Goal: Answer question/provide support: Share knowledge or assist other users

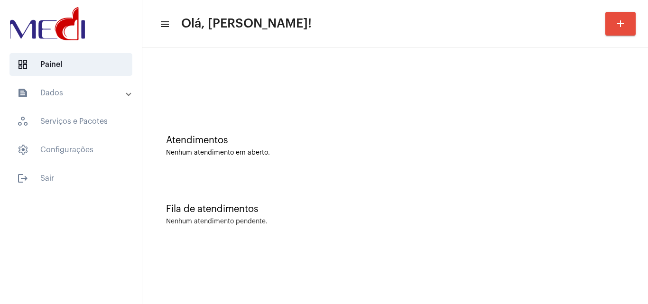
click at [476, 148] on div "Atendimentos Nenhum atendimento em aberto." at bounding box center [395, 145] width 458 height 21
click at [381, 176] on div "Fila de atendimentos Nenhum atendimento pendente." at bounding box center [395, 209] width 496 height 69
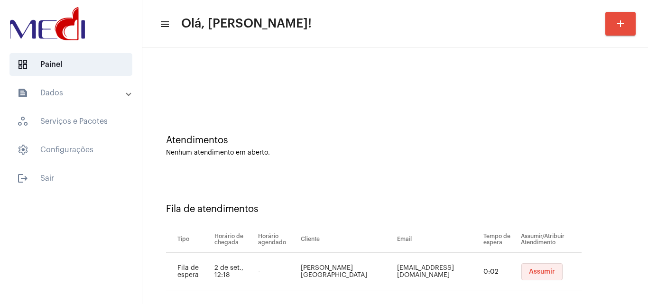
click at [536, 273] on span "Assumir" at bounding box center [542, 271] width 26 height 7
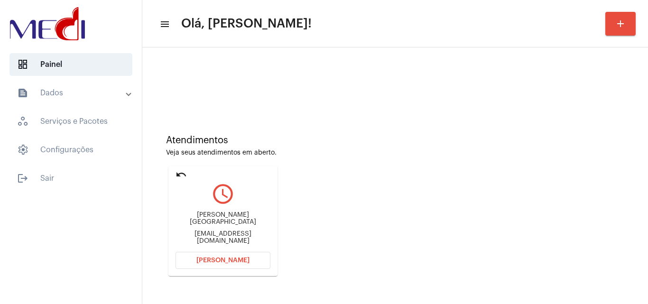
click at [228, 229] on div "Tiago da rocha janeiro tiagoesophia30@gmail.com" at bounding box center [222, 228] width 95 height 43
copy mat-card-content "tiagoesophia30@gmail.com Abrir Chamada"
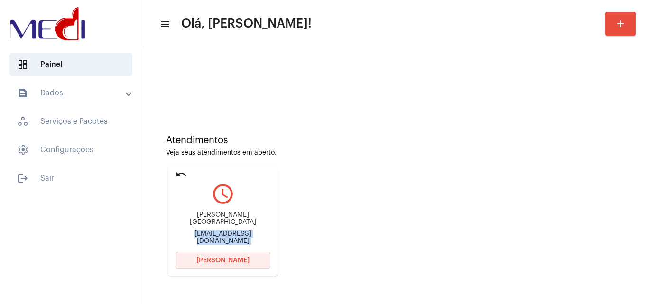
click at [226, 261] on span "Abrir Chamada" at bounding box center [222, 260] width 53 height 7
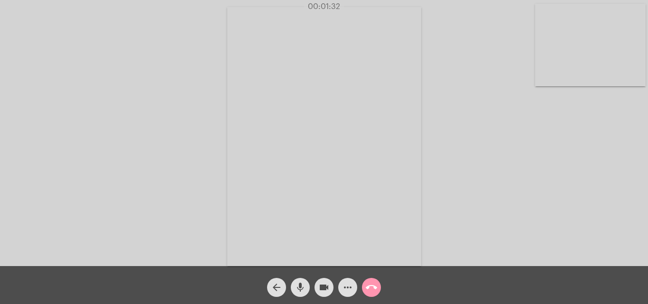
click at [319, 288] on mat-icon "videocam" at bounding box center [323, 287] width 11 height 11
click at [297, 289] on mat-icon "mic" at bounding box center [299, 287] width 11 height 11
click at [301, 287] on mat-icon "mic_off" at bounding box center [299, 287] width 11 height 11
click at [299, 288] on mat-icon "mic" at bounding box center [299, 287] width 11 height 11
click at [323, 285] on mat-icon "videocam_off" at bounding box center [323, 287] width 11 height 11
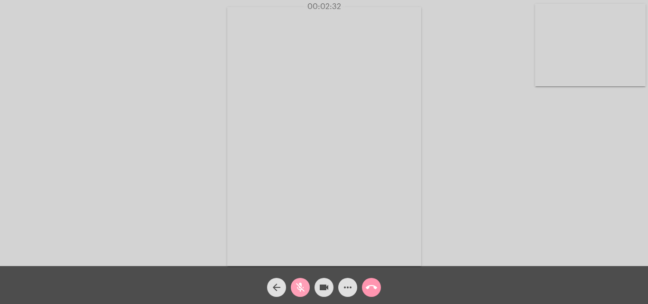
click at [302, 291] on mat-icon "mic_off" at bounding box center [299, 287] width 11 height 11
click at [372, 286] on mat-icon "call_end" at bounding box center [370, 287] width 11 height 11
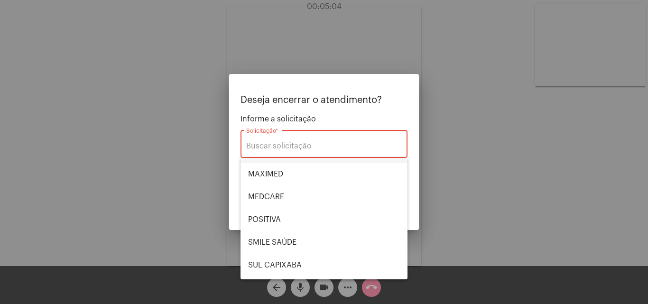
scroll to position [106, 0]
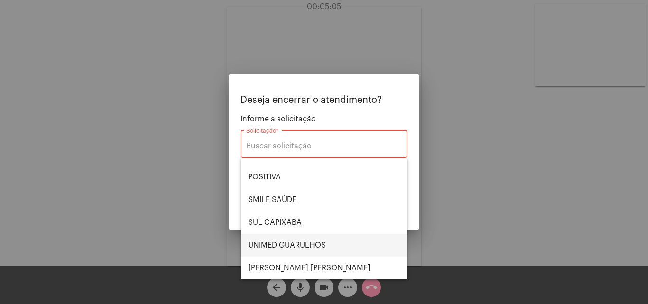
click at [285, 242] on span "UNIMED GUARULHOS" at bounding box center [324, 245] width 152 height 23
type input "UNIMED GUARULHOS"
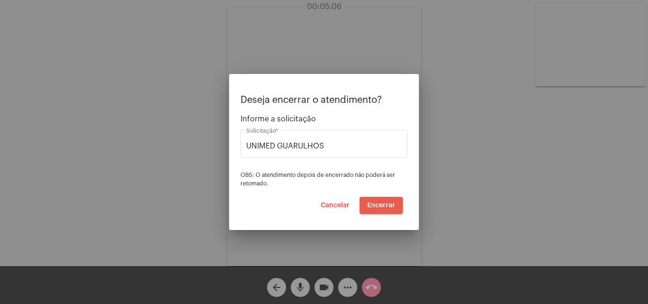
click at [383, 203] on span "Encerrar" at bounding box center [381, 205] width 28 height 7
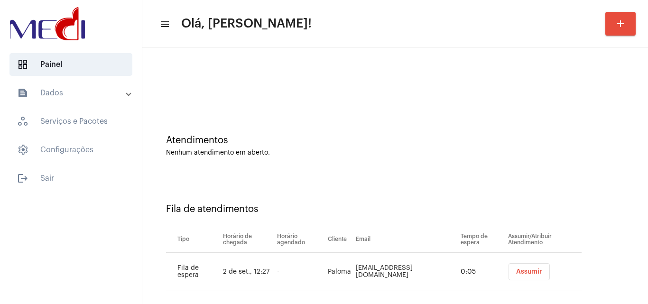
scroll to position [13, 0]
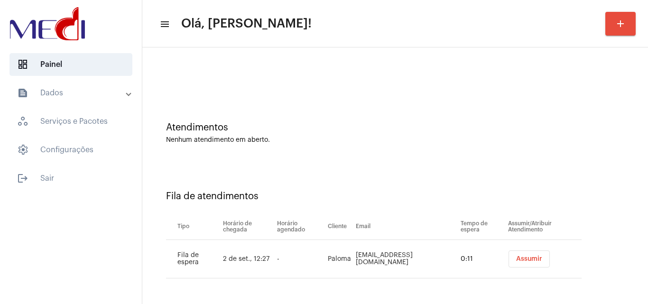
click at [502, 113] on div "Atendimentos Nenhum atendimento em aberto." at bounding box center [395, 128] width 496 height 69
click at [519, 263] on button "Assumir" at bounding box center [528, 258] width 41 height 17
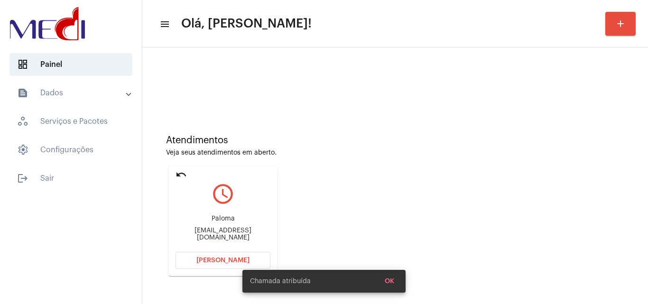
click at [227, 236] on div "paloma.nfreitas@gmail.com" at bounding box center [222, 234] width 95 height 14
copy mat-card-content "paloma.nfreitas@gmail.com Abrir Chamada"
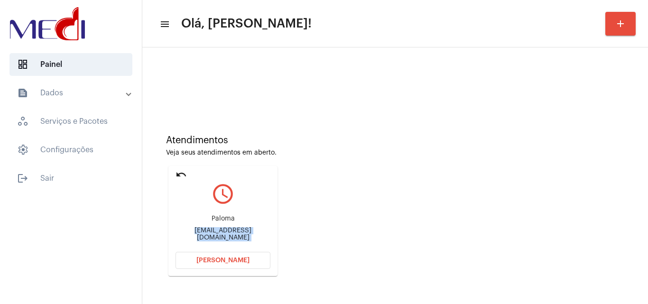
click at [243, 257] on span "Abrir Chamada" at bounding box center [222, 260] width 53 height 7
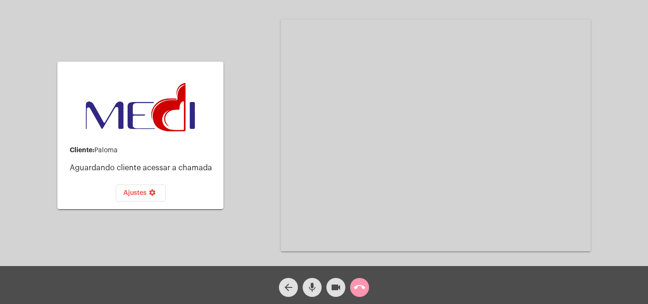
click at [357, 287] on mat-icon "call_end" at bounding box center [359, 287] width 11 height 11
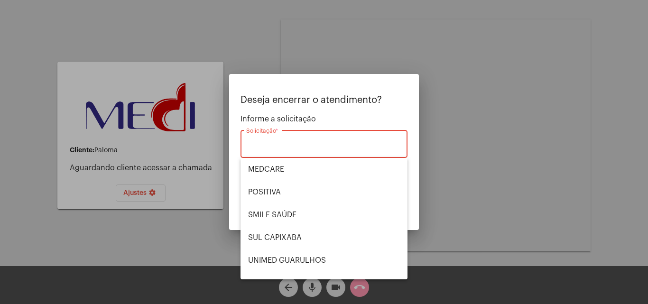
scroll to position [95, 0]
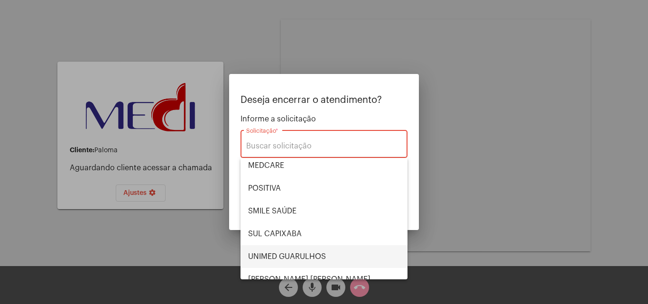
click at [293, 253] on span "UNIMED GUARULHOS" at bounding box center [324, 256] width 152 height 23
type input "UNIMED GUARULHOS"
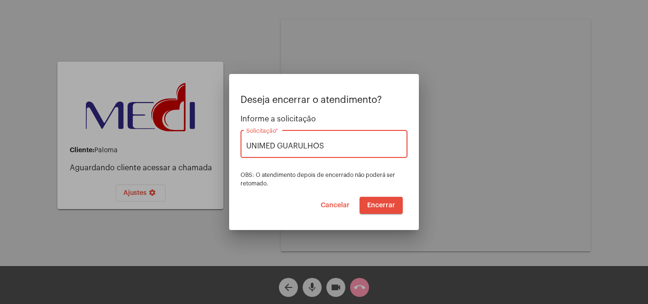
click at [377, 203] on span "Encerrar" at bounding box center [381, 205] width 28 height 7
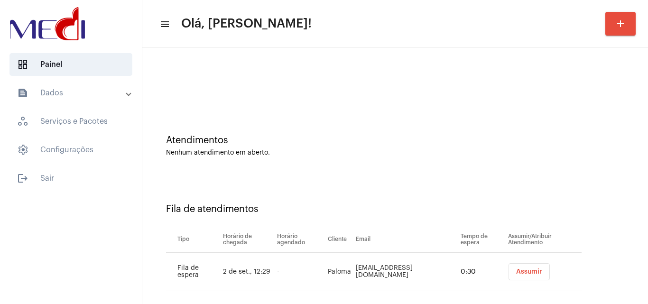
click at [501, 143] on div "Atendimentos" at bounding box center [395, 140] width 458 height 10
click at [518, 275] on button "Assumir" at bounding box center [528, 271] width 41 height 17
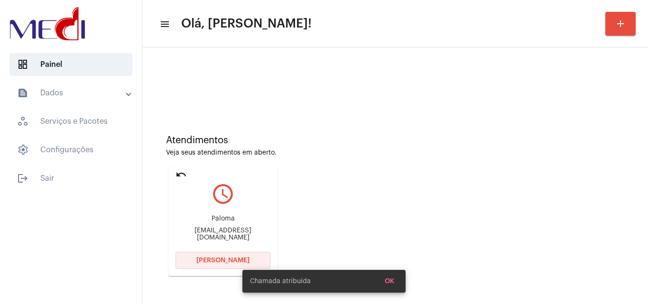
click at [227, 257] on span "[PERSON_NAME]" at bounding box center [222, 260] width 53 height 7
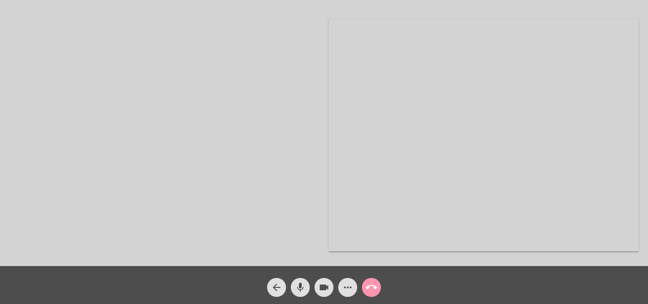
click at [347, 289] on mat-icon "more_horiz" at bounding box center [347, 287] width 11 height 11
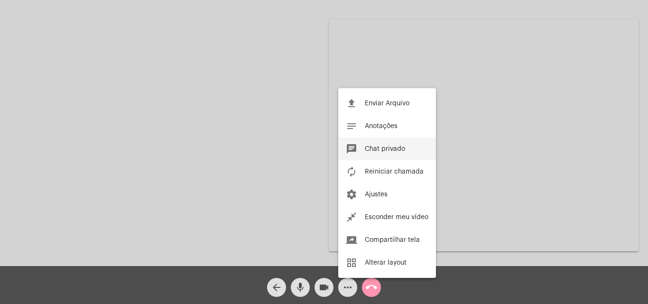
click at [392, 145] on button "chat Chat privado" at bounding box center [387, 148] width 98 height 23
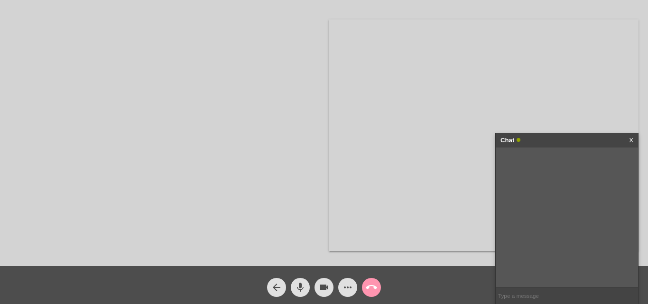
click at [528, 298] on input "text" at bounding box center [566, 295] width 142 height 17
click at [324, 289] on mat-icon "videocam" at bounding box center [323, 287] width 11 height 11
click at [303, 291] on mat-icon "mic" at bounding box center [299, 287] width 11 height 11
click at [568, 300] on input "text" at bounding box center [566, 295] width 142 height 17
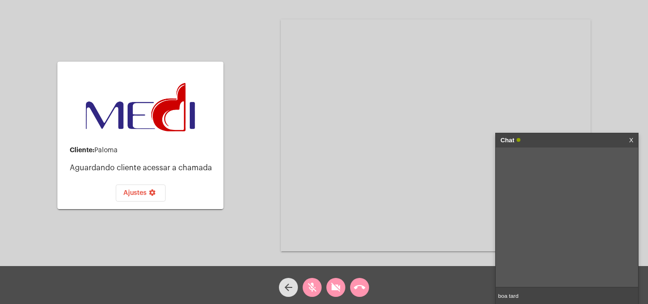
type input "boa tarde"
type input "a sra me escuta ?"
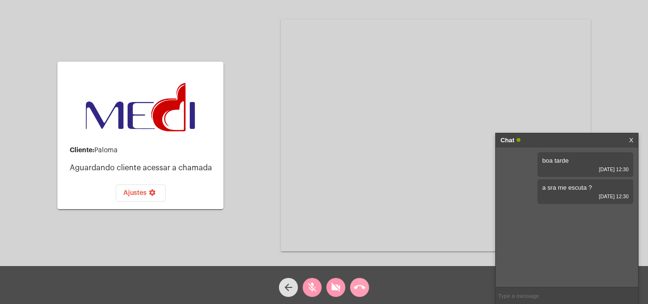
click at [360, 290] on mat-icon "call_end" at bounding box center [359, 287] width 11 height 11
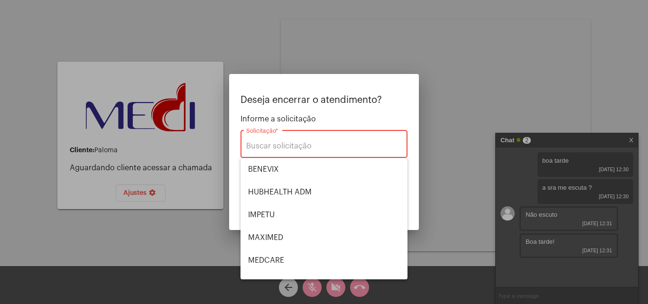
click at [522, 299] on div at bounding box center [324, 152] width 648 height 304
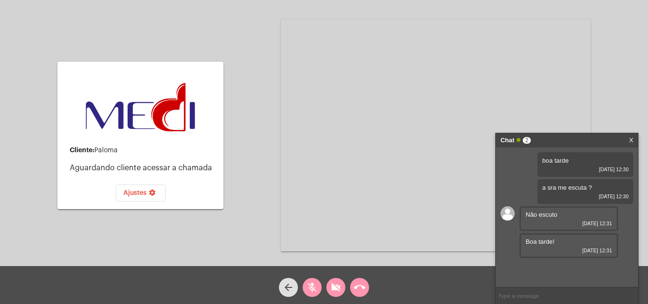
click at [523, 292] on input "text" at bounding box center [566, 295] width 142 height 17
type input "não conseguimos escutar e nem ve a sra"
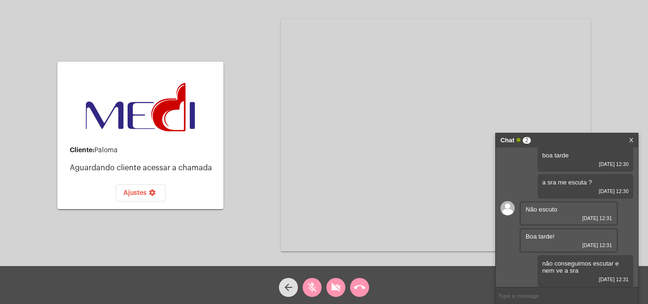
drag, startPoint x: 346, startPoint y: 287, endPoint x: 340, endPoint y: 287, distance: 5.2
click at [345, 287] on div "videocam_off" at bounding box center [336, 285] width 24 height 24
click at [306, 289] on mat-icon "mic_off" at bounding box center [311, 287] width 11 height 11
click at [553, 299] on input "text" at bounding box center [566, 295] width 142 height 17
click at [553, 292] on input "text" at bounding box center [566, 295] width 142 height 17
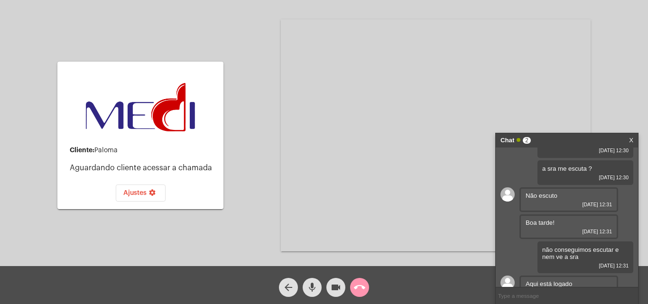
scroll to position [32, 0]
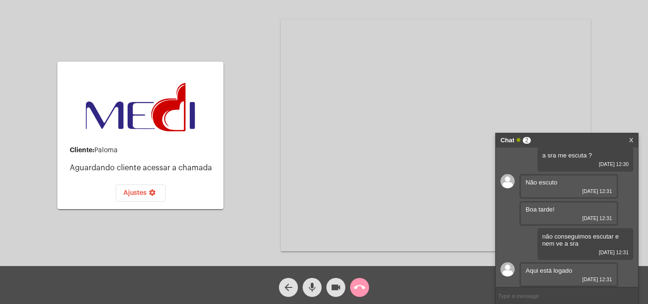
click at [551, 298] on input "text" at bounding box center [566, 295] width 142 height 17
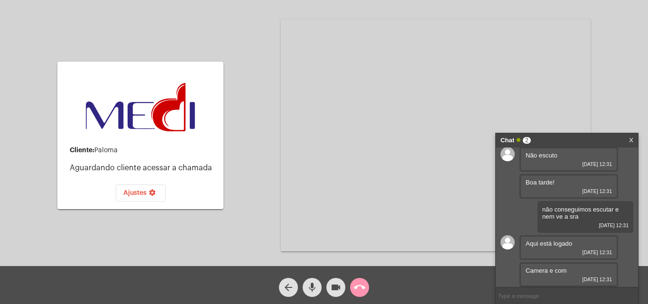
click at [535, 295] on input "text" at bounding box center [566, 295] width 142 height 17
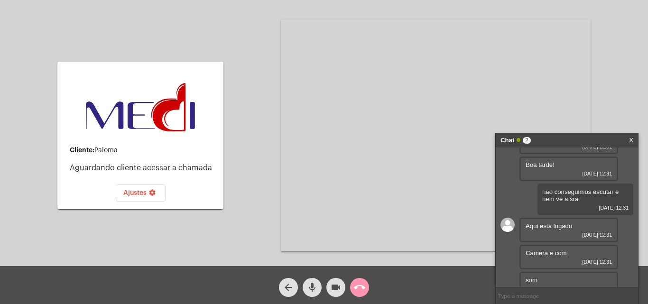
scroll to position [86, 0]
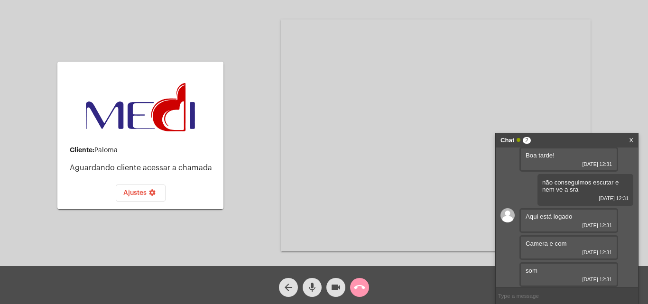
drag, startPoint x: 535, startPoint y: 297, endPoint x: 538, endPoint y: 292, distance: 5.5
click at [538, 292] on input "text" at bounding box center [566, 295] width 142 height 17
type input "aqui nao esta aparecendo"
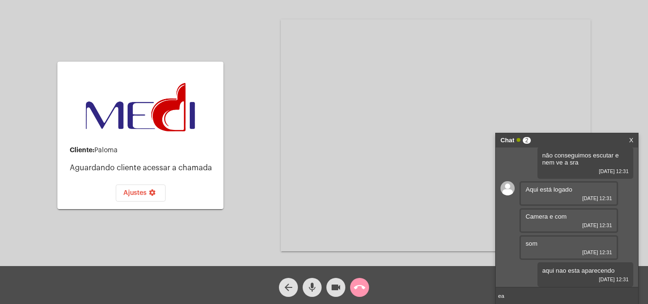
type input "e"
type input "a sra pode fechar o navegador e tentar novmente ?"
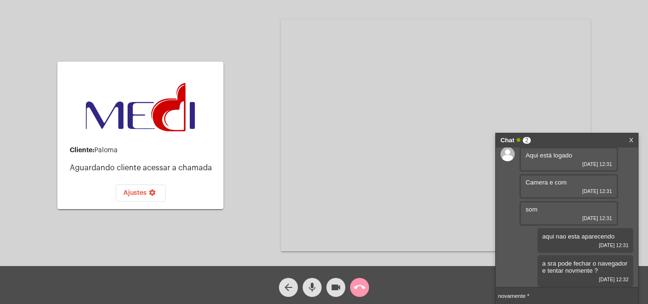
type input "novamente **"
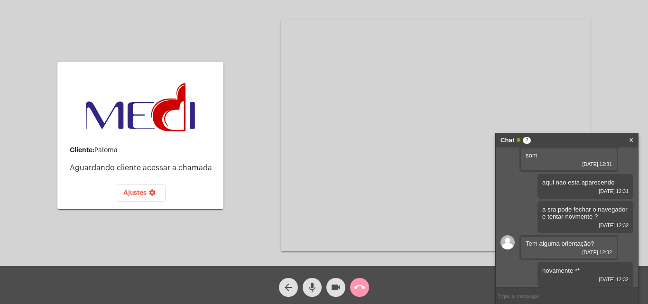
click at [534, 296] on input "text" at bounding box center [566, 295] width 142 height 17
type input "a"
type input "pode ter dado algum erro na sala na hora do acesso da sra"
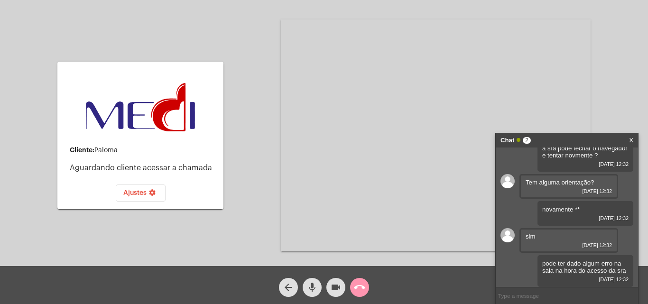
click at [360, 283] on mat-icon "call_end" at bounding box center [359, 287] width 11 height 11
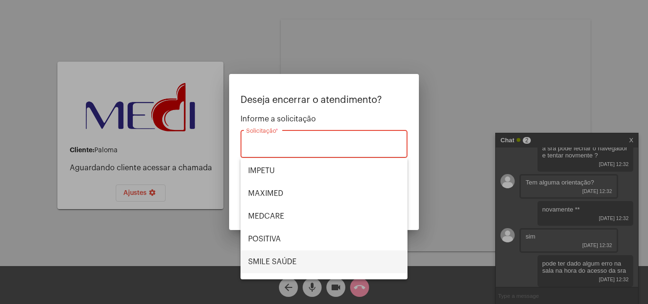
scroll to position [106, 0]
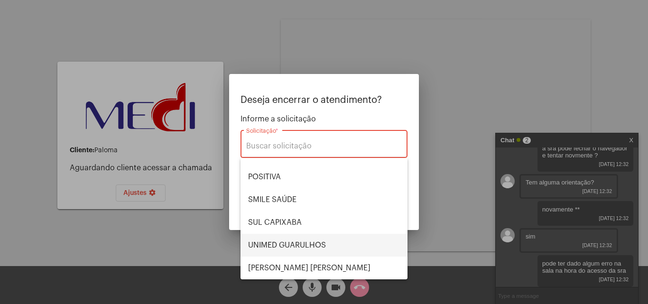
click at [279, 246] on span "UNIMED GUARULHOS" at bounding box center [324, 245] width 152 height 23
type input "UNIMED GUARULHOS"
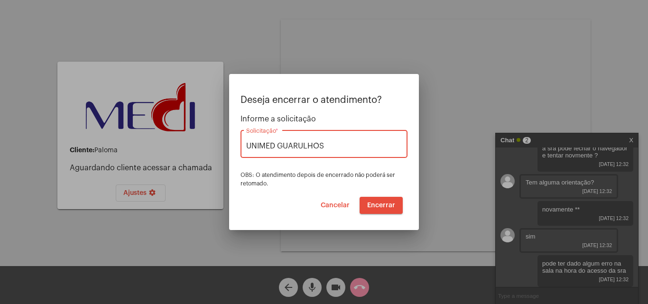
click at [383, 210] on button "Encerrar" at bounding box center [380, 205] width 43 height 17
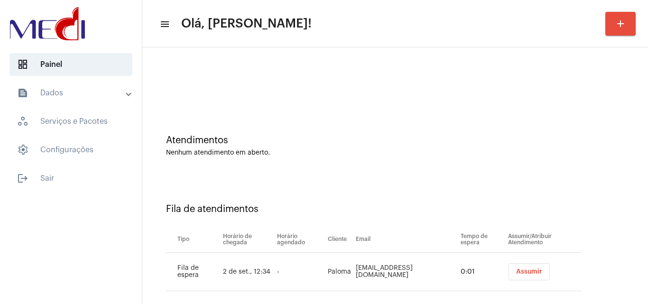
scroll to position [13, 0]
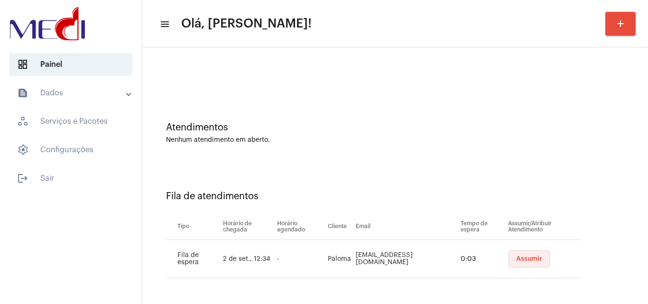
click at [516, 260] on span "Assumir" at bounding box center [529, 259] width 26 height 7
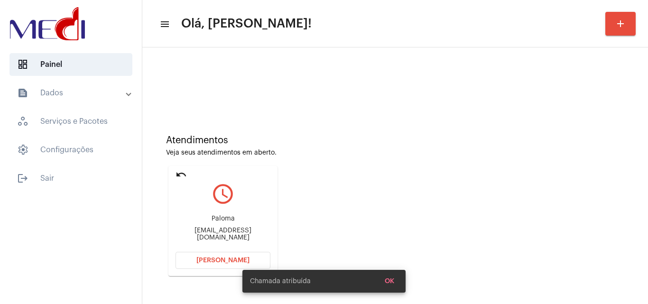
click at [396, 276] on button "OK" at bounding box center [389, 281] width 25 height 17
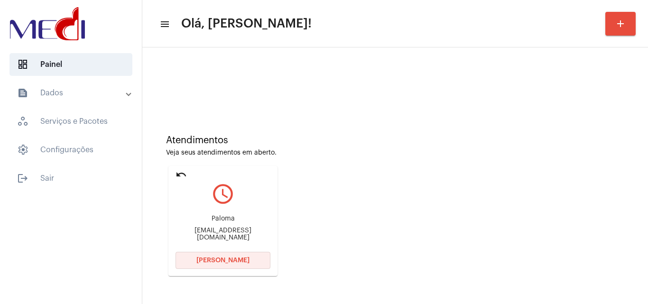
click at [232, 259] on span "[PERSON_NAME]" at bounding box center [222, 260] width 53 height 7
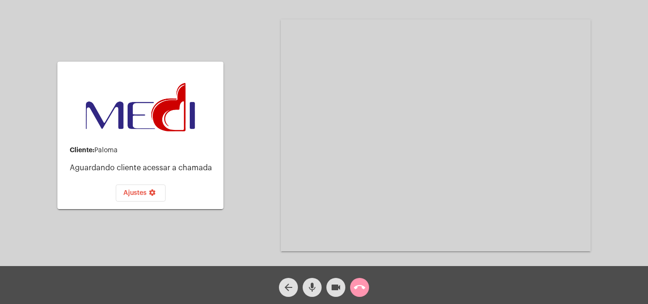
click at [356, 283] on mat-icon "call_end" at bounding box center [359, 287] width 11 height 11
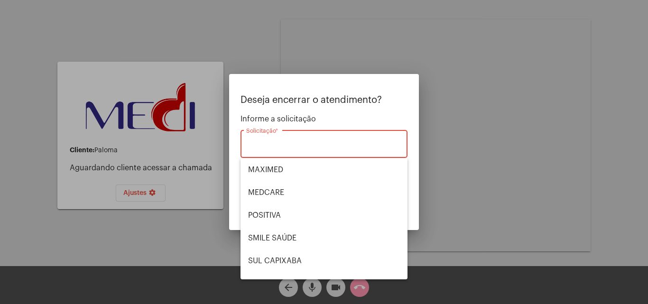
scroll to position [106, 0]
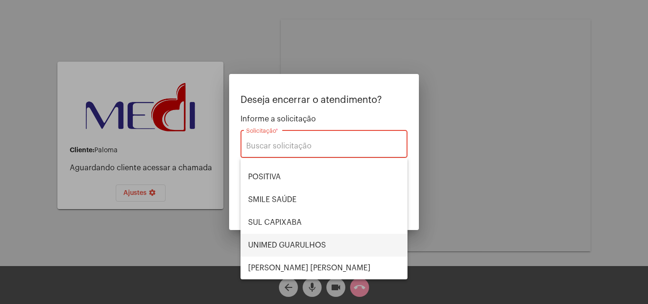
click at [294, 242] on span "UNIMED GUARULHOS" at bounding box center [324, 245] width 152 height 23
type input "UNIMED GUARULHOS"
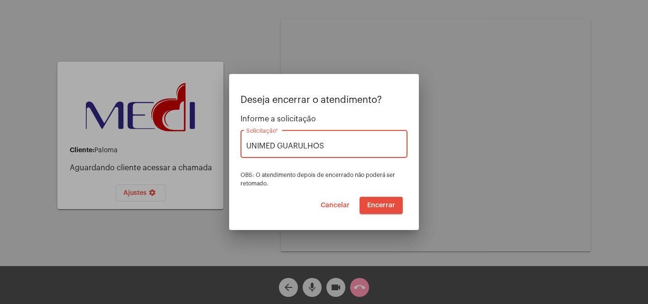
click at [380, 204] on span "Encerrar" at bounding box center [381, 205] width 28 height 7
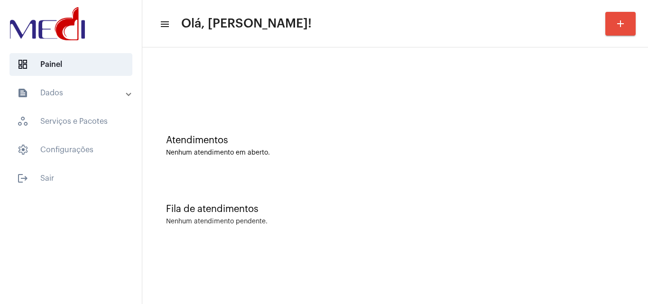
click at [445, 152] on div "Nenhum atendimento em aberto." at bounding box center [395, 152] width 458 height 7
click at [465, 142] on div "Atendimentos" at bounding box center [395, 140] width 458 height 10
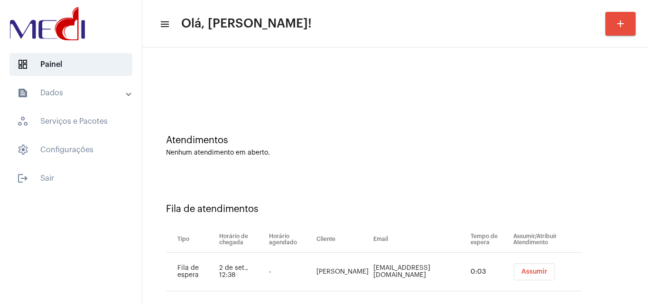
scroll to position [13, 0]
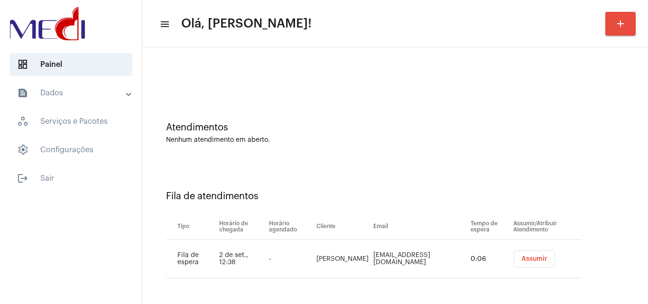
click at [420, 258] on td "eduardonassif8@gmail.com" at bounding box center [419, 259] width 97 height 38
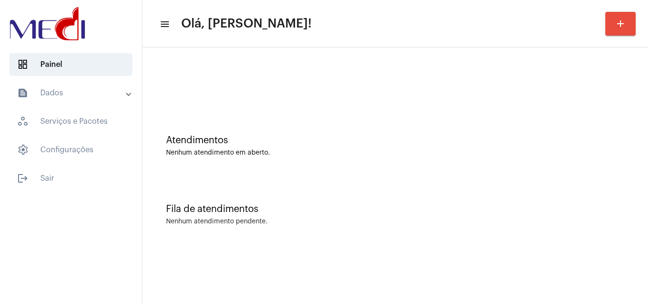
copy td "eduardonassif8@gmail.com"
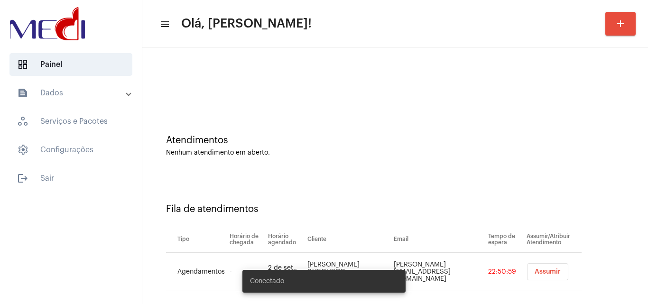
scroll to position [13, 0]
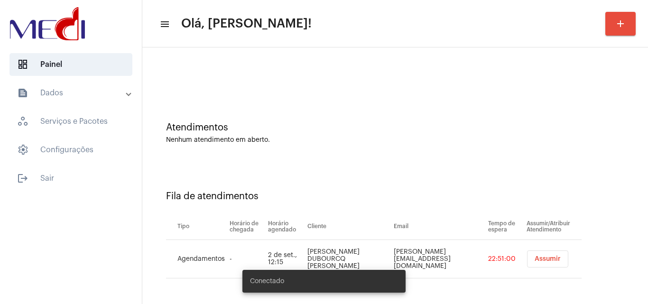
click at [540, 257] on span "Assumir" at bounding box center [547, 259] width 26 height 7
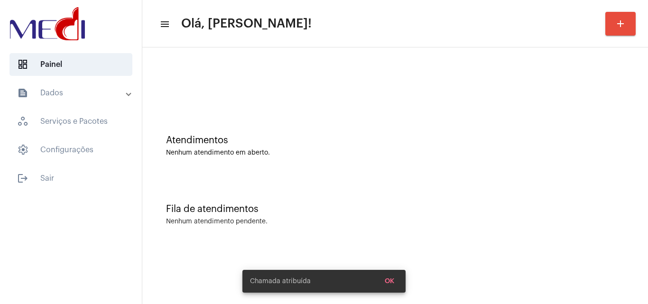
scroll to position [0, 0]
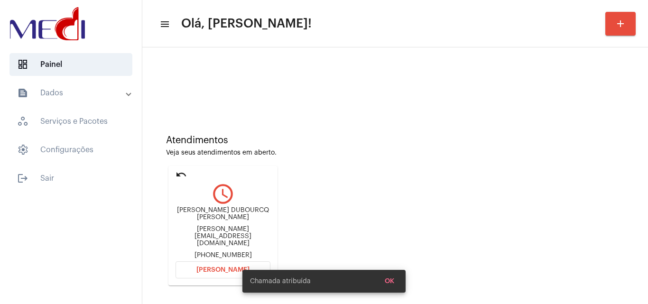
click at [242, 234] on div "Tatiana_dubourcq@hotmail.com" at bounding box center [222, 236] width 95 height 21
copy div "Tatiana_dubourcq@hotmail.com"
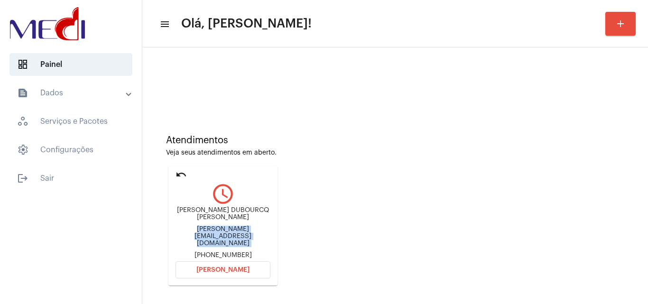
click at [244, 266] on span "[PERSON_NAME]" at bounding box center [222, 269] width 53 height 7
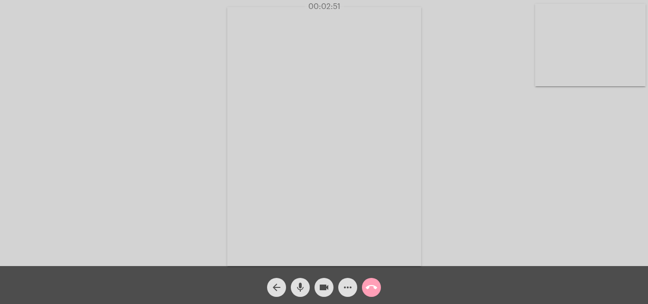
click at [373, 285] on mat-icon "call_end" at bounding box center [370, 287] width 11 height 11
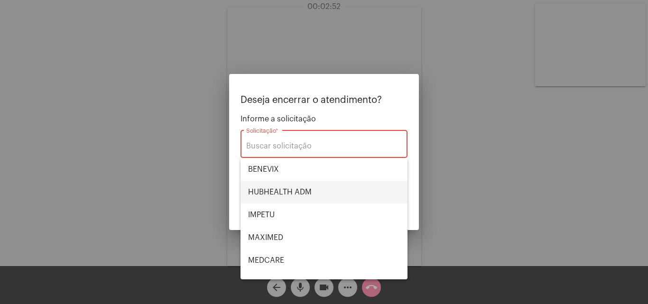
click at [287, 187] on span "HUBHEALTH ADM" at bounding box center [324, 192] width 152 height 23
type input "HUBHEALTH ADM"
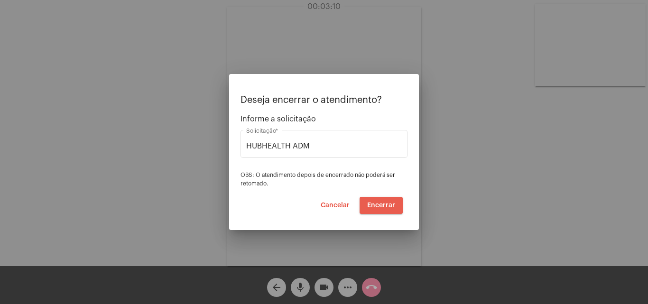
click at [377, 204] on span "Encerrar" at bounding box center [381, 205] width 28 height 7
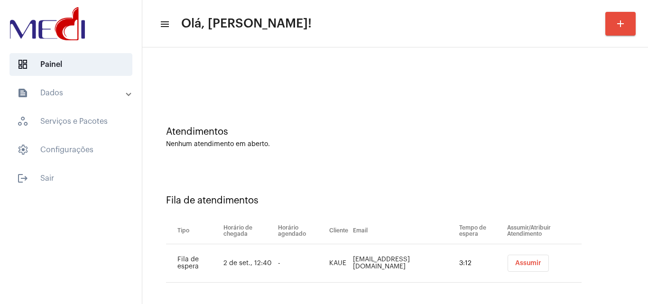
scroll to position [13, 0]
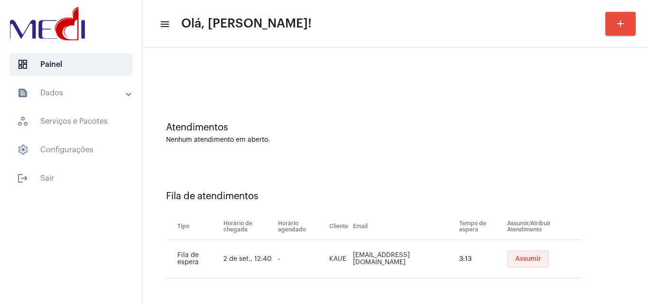
click at [518, 260] on span "Assumir" at bounding box center [528, 259] width 26 height 7
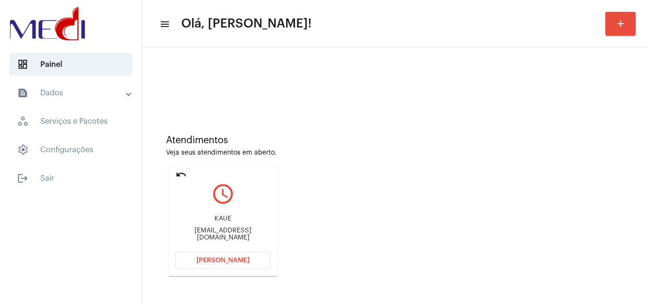
click at [227, 232] on div "Kaueserranoguardia@gmail.com" at bounding box center [222, 234] width 95 height 14
click at [227, 232] on div "[EMAIL_ADDRESS][DOMAIN_NAME]" at bounding box center [222, 234] width 95 height 14
copy mat-card-content "[EMAIL_ADDRESS][DOMAIN_NAME] [PERSON_NAME]"
click at [237, 263] on span "[PERSON_NAME]" at bounding box center [222, 260] width 53 height 7
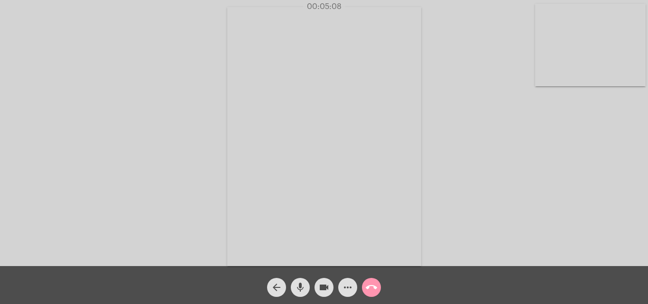
click at [375, 288] on mat-icon "call_end" at bounding box center [370, 287] width 11 height 11
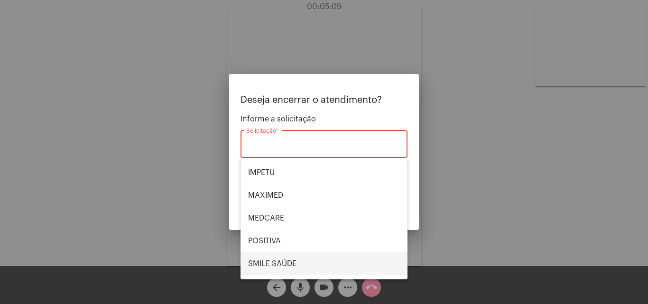
scroll to position [95, 0]
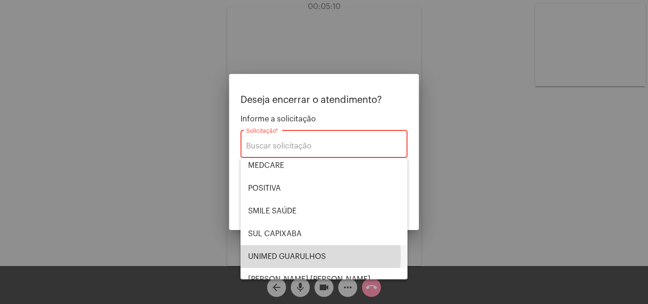
click at [289, 256] on span "UNIMED GUARULHOS" at bounding box center [324, 256] width 152 height 23
type input "UNIMED GUARULHOS"
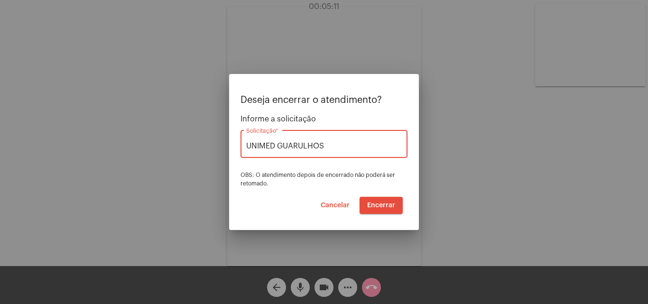
click at [382, 202] on span "Encerrar" at bounding box center [381, 205] width 28 height 7
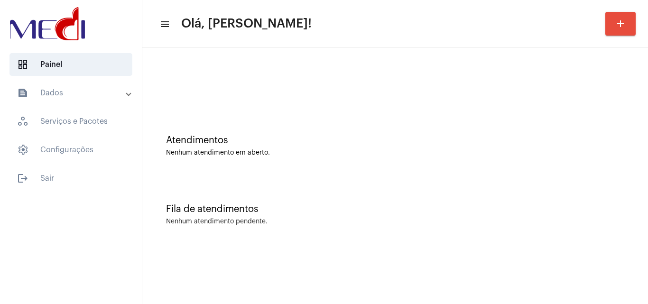
click at [540, 190] on div "Fila de atendimentos Nenhum atendimento pendente." at bounding box center [395, 209] width 496 height 69
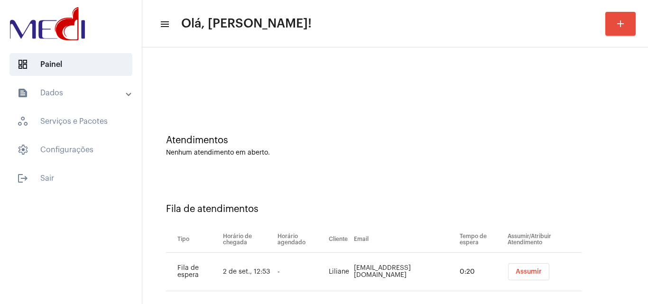
click at [493, 93] on div at bounding box center [395, 79] width 496 height 55
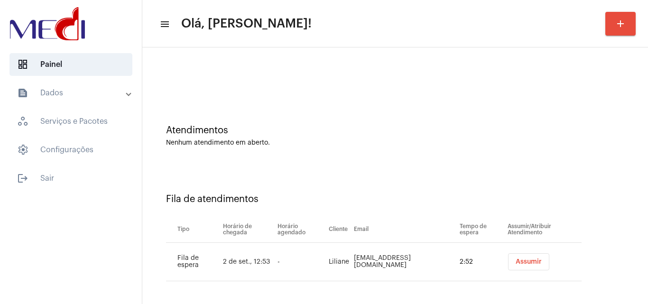
scroll to position [13, 0]
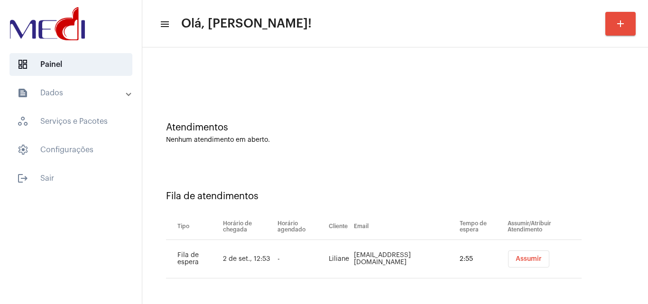
click at [529, 262] on span "Assumir" at bounding box center [528, 259] width 26 height 7
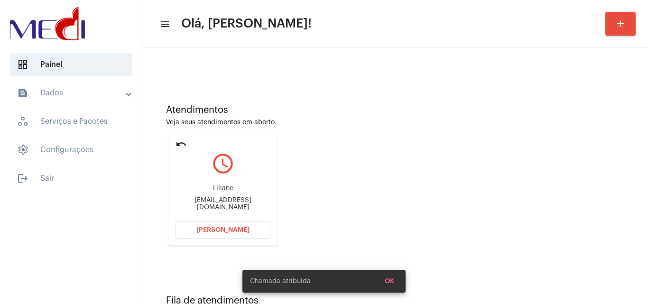
scroll to position [47, 0]
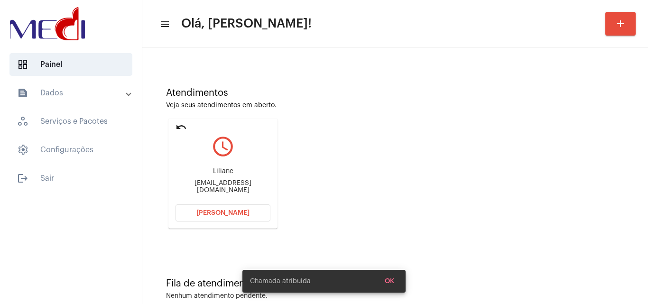
click at [245, 187] on div "[EMAIL_ADDRESS][DOMAIN_NAME]" at bounding box center [222, 187] width 95 height 14
copy mat-card-content "[EMAIL_ADDRESS][DOMAIN_NAME] [PERSON_NAME]"
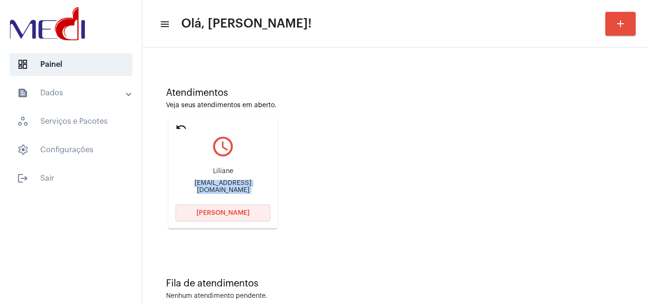
click at [226, 214] on span "[PERSON_NAME]" at bounding box center [222, 213] width 53 height 7
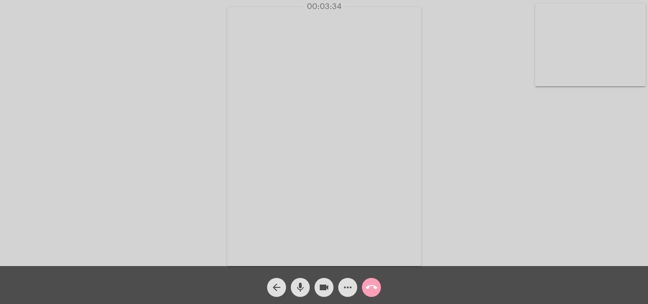
click at [368, 284] on mat-icon "call_end" at bounding box center [370, 287] width 11 height 11
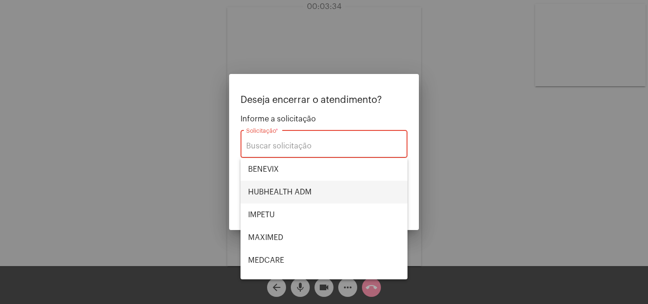
click at [286, 183] on span "HUBHEALTH ADM" at bounding box center [324, 192] width 152 height 23
type input "HUBHEALTH ADM"
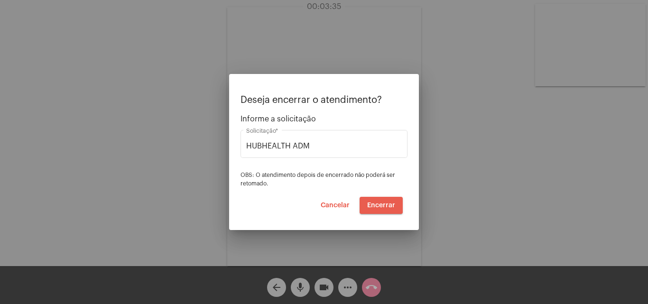
click at [380, 204] on span "Encerrar" at bounding box center [381, 205] width 28 height 7
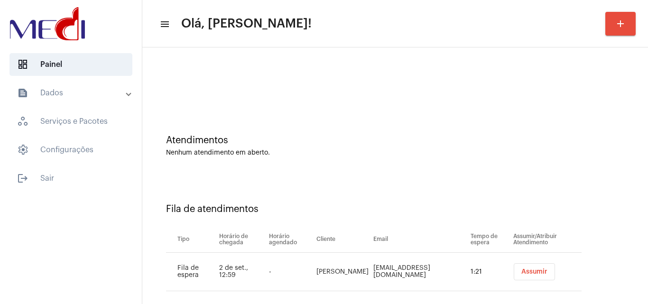
scroll to position [13, 0]
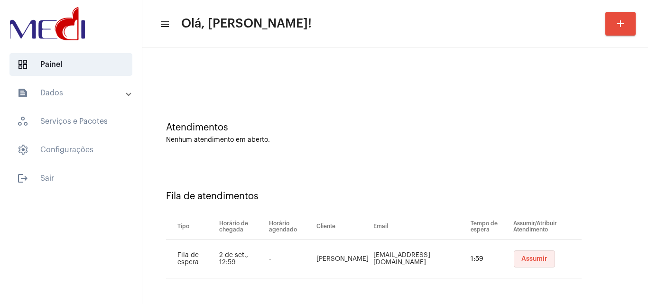
click at [521, 258] on span "Assumir" at bounding box center [534, 259] width 26 height 7
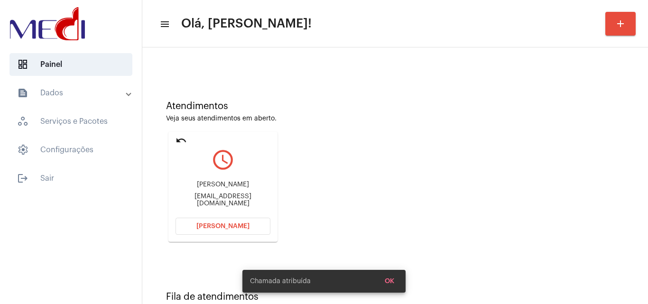
scroll to position [67, 0]
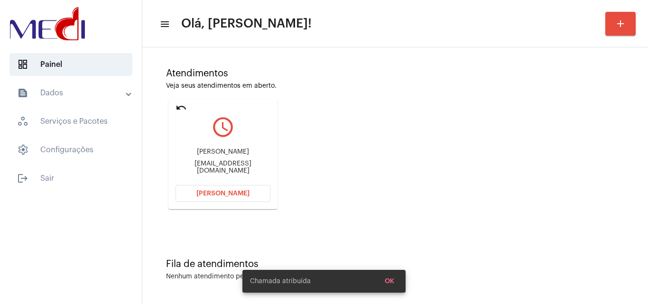
click at [249, 162] on div "Amanda Kaueserranoguardia@gmail.com" at bounding box center [222, 161] width 95 height 43
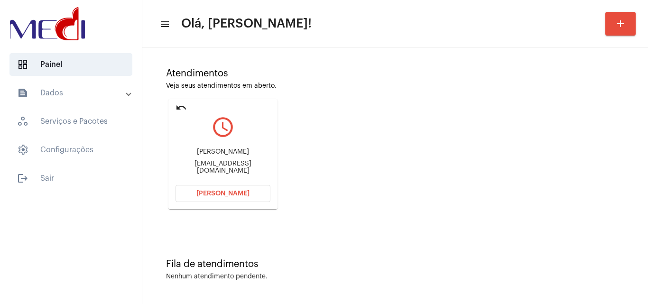
copy mat-card-content "Kaueserranoguardia@gmail.com Abrir Chamada"
click at [260, 195] on button "Abrir Chamada" at bounding box center [222, 193] width 95 height 17
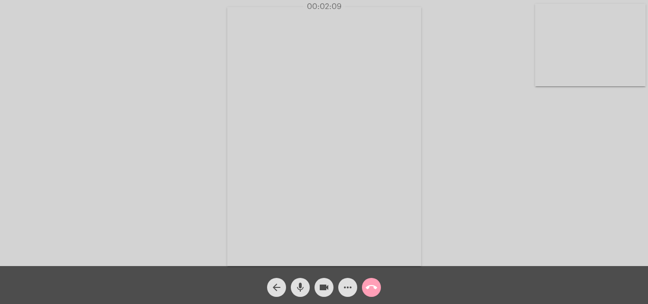
click at [370, 290] on mat-icon "call_end" at bounding box center [370, 287] width 11 height 11
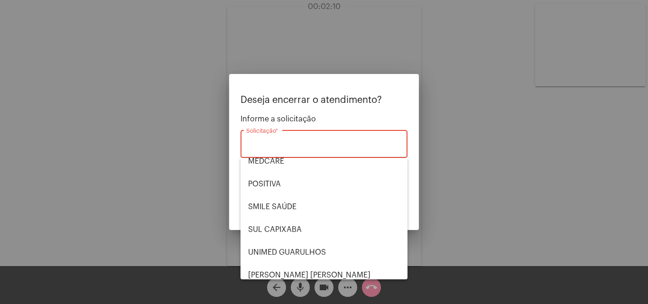
scroll to position [106, 0]
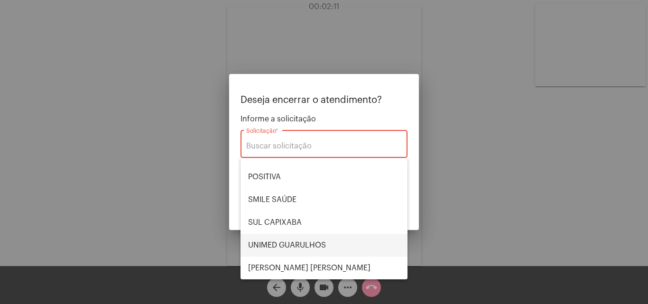
click at [302, 243] on span "UNIMED GUARULHOS" at bounding box center [324, 245] width 152 height 23
type input "UNIMED GUARULHOS"
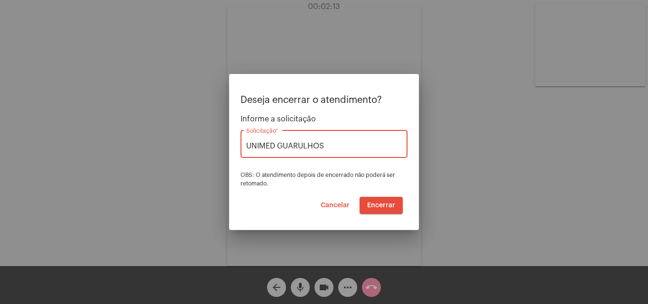
click at [381, 203] on span "Encerrar" at bounding box center [381, 205] width 28 height 7
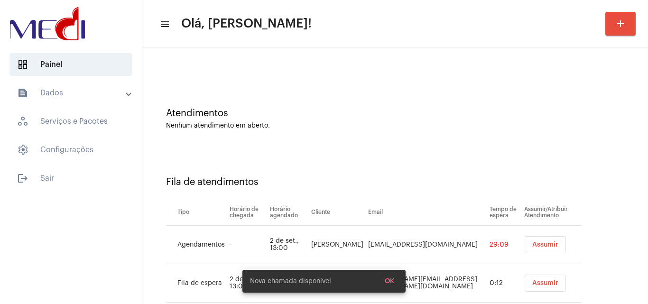
scroll to position [51, 0]
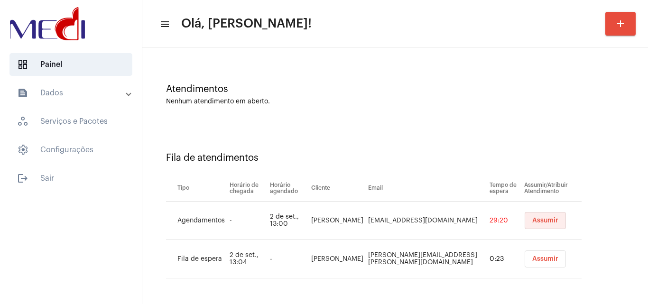
click at [532, 218] on span "Assumir" at bounding box center [545, 220] width 26 height 7
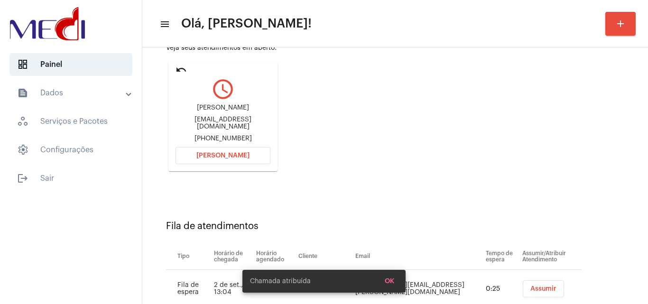
scroll to position [108, 0]
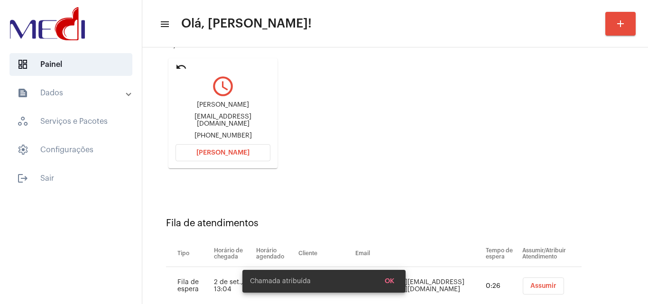
click at [236, 122] on div "ingriidmooura@icloud.com" at bounding box center [222, 120] width 95 height 14
copy div "ingriidmooura@icloud.com"
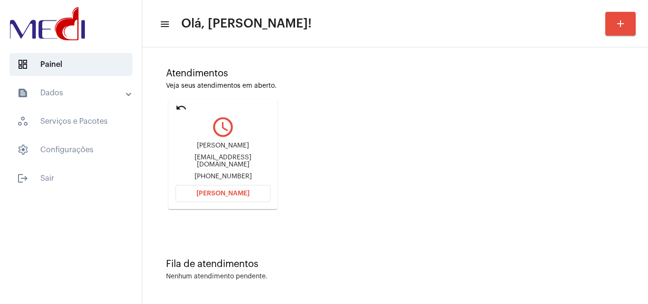
scroll to position [67, 0]
click at [238, 195] on span "Abrir Chamada" at bounding box center [222, 193] width 53 height 7
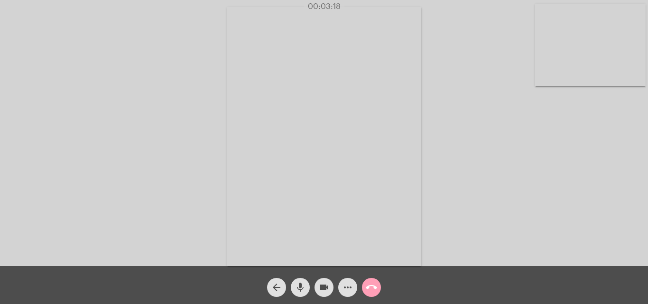
click at [368, 284] on mat-icon "call_end" at bounding box center [370, 287] width 11 height 11
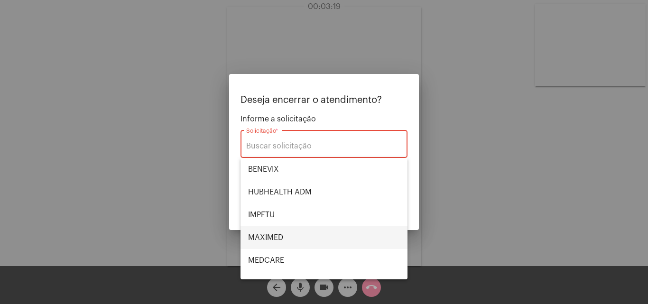
scroll to position [106, 0]
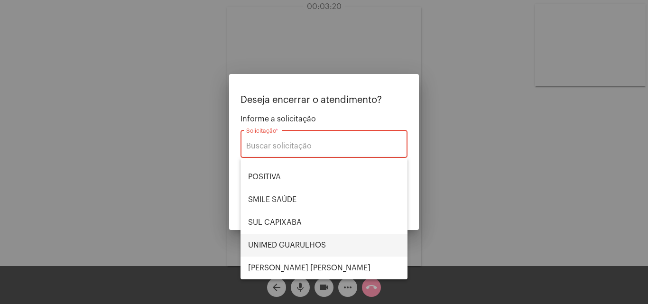
click at [291, 242] on span "UNIMED GUARULHOS" at bounding box center [324, 245] width 152 height 23
type input "UNIMED GUARULHOS"
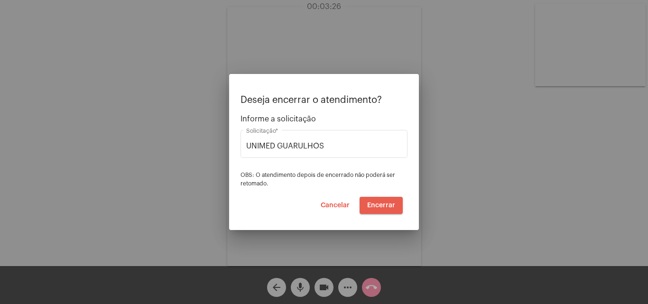
click at [390, 203] on span "Encerrar" at bounding box center [381, 205] width 28 height 7
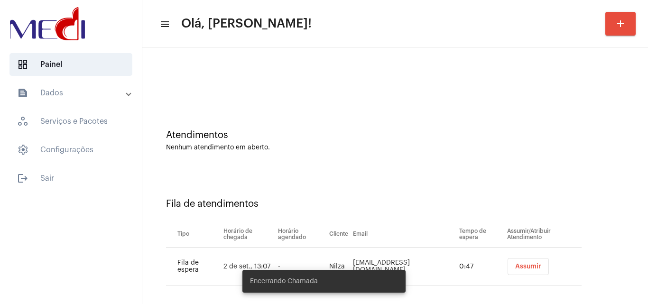
scroll to position [13, 0]
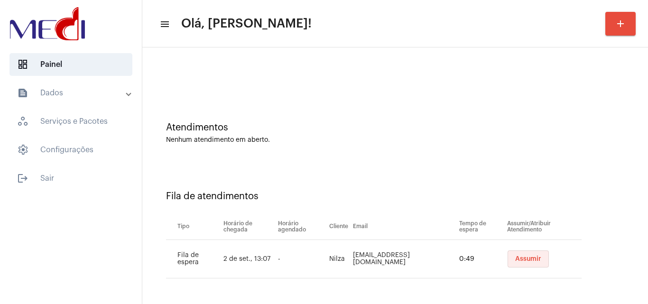
click at [518, 259] on span "Assumir" at bounding box center [528, 259] width 26 height 7
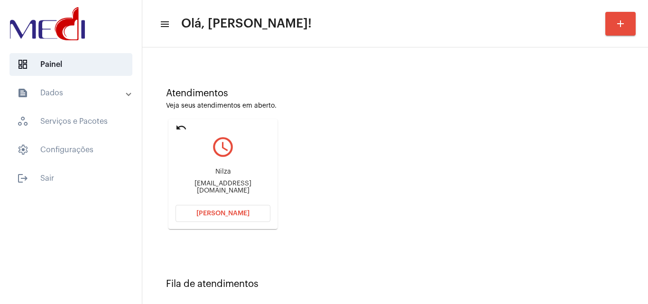
scroll to position [40, 0]
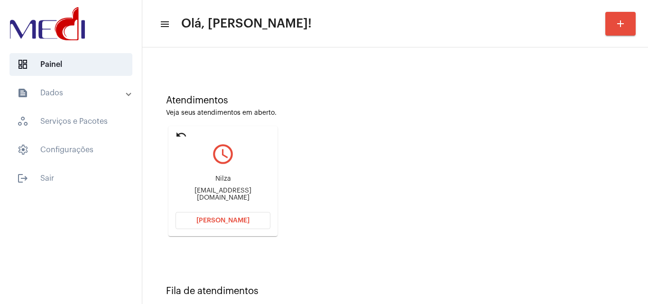
click at [224, 193] on div "dranilzapereira@gmail.com" at bounding box center [222, 194] width 95 height 14
copy mat-card-content "dranilzapereira@gmail.com Abrir Chamada"
click at [240, 224] on button "Abrir Chamada" at bounding box center [222, 220] width 95 height 17
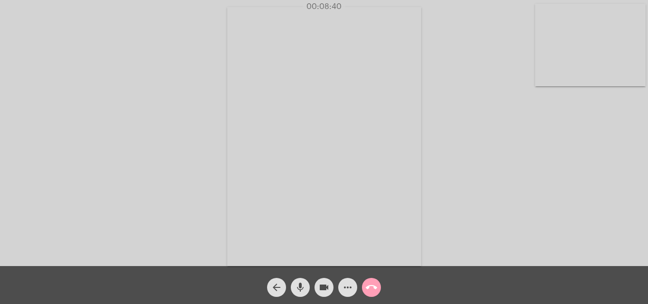
click at [370, 285] on mat-icon "call_end" at bounding box center [370, 287] width 11 height 11
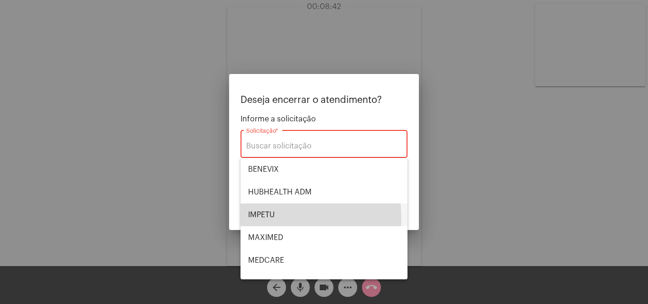
click at [278, 217] on span "IMPETU" at bounding box center [324, 214] width 152 height 23
type input "IMPETU"
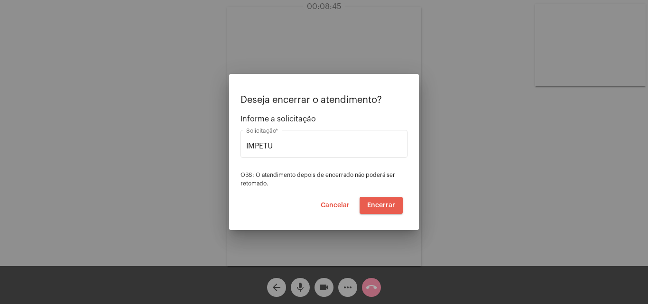
click at [386, 204] on span "Encerrar" at bounding box center [381, 205] width 28 height 7
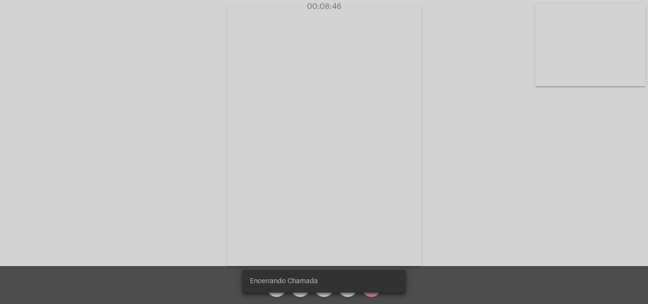
click at [386, 204] on video at bounding box center [324, 136] width 194 height 259
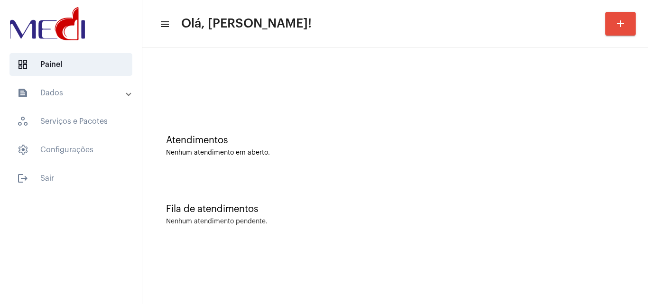
click at [561, 202] on div "Fila de atendimentos Nenhum atendimento pendente." at bounding box center [395, 209] width 496 height 69
click at [564, 175] on div "Atendimentos Nenhum atendimento em aberto." at bounding box center [395, 141] width 496 height 69
click at [462, 124] on div "Atendimentos Nenhum atendimento em aberto." at bounding box center [395, 141] width 496 height 69
click at [586, 146] on div "Atendimentos Nenhum atendimento em aberto." at bounding box center [395, 145] width 458 height 21
click at [483, 201] on div "Fila de atendimentos Nenhum atendimento pendente." at bounding box center [395, 209] width 496 height 69
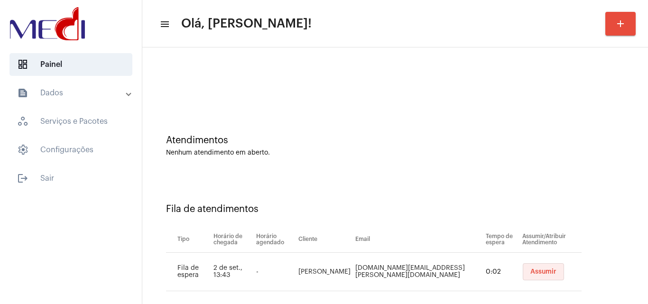
click at [530, 273] on span "Assumir" at bounding box center [543, 271] width 26 height 7
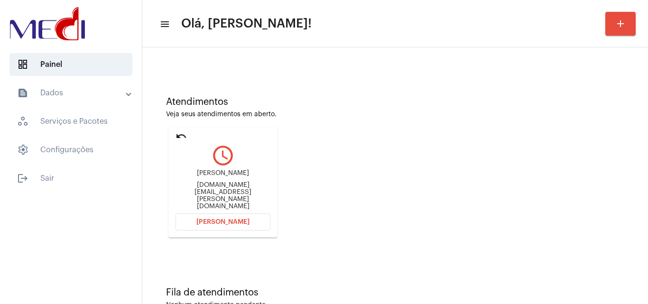
scroll to position [67, 0]
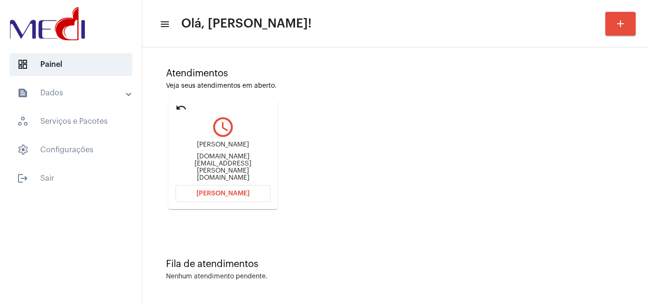
click at [254, 168] on div "[DOMAIN_NAME][EMAIL_ADDRESS][PERSON_NAME][DOMAIN_NAME]" at bounding box center [222, 167] width 95 height 28
click at [254, 168] on div "Neide.Lopes.gn@mail.com" at bounding box center [222, 167] width 95 height 28
copy mat-card-content "Neide.Lopes.gn@mail.com Abrir Chamada"
click at [176, 106] on mat-icon "undo" at bounding box center [180, 107] width 11 height 11
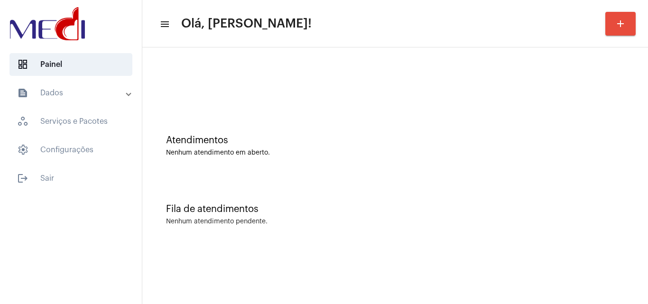
scroll to position [0, 0]
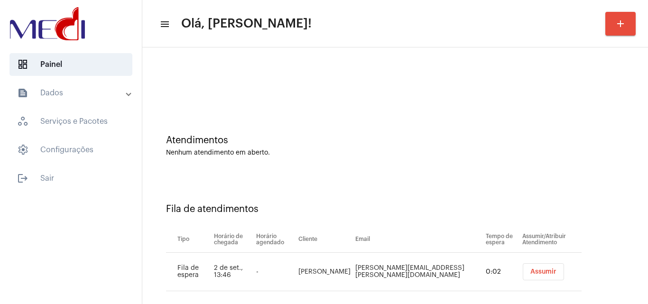
click at [530, 273] on span "Assumir" at bounding box center [543, 271] width 26 height 7
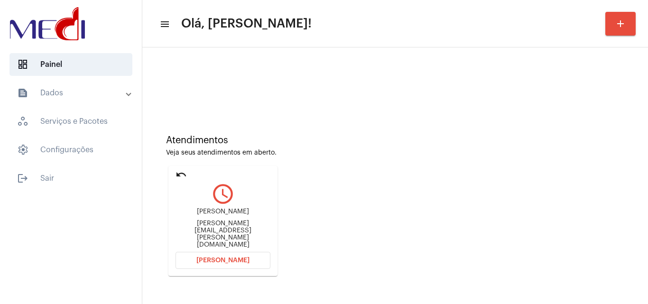
click at [246, 231] on div "Gabriel.silva@grupgn.com" at bounding box center [222, 234] width 95 height 28
copy mat-card-content "Gabriel.silva@grupgn.com Abrir Chamada"
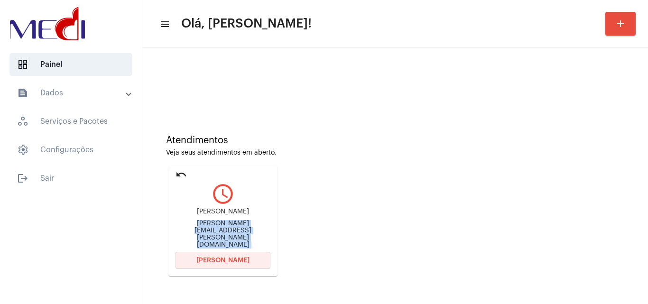
click at [217, 256] on button "Abrir Chamada" at bounding box center [222, 260] width 95 height 17
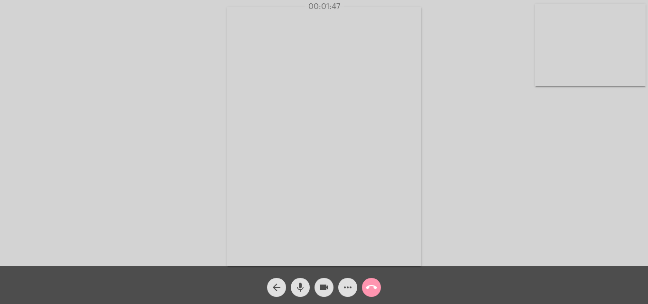
click at [369, 285] on mat-icon "call_end" at bounding box center [370, 287] width 11 height 11
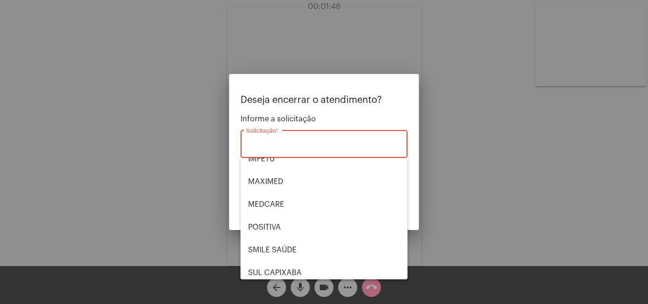
scroll to position [106, 0]
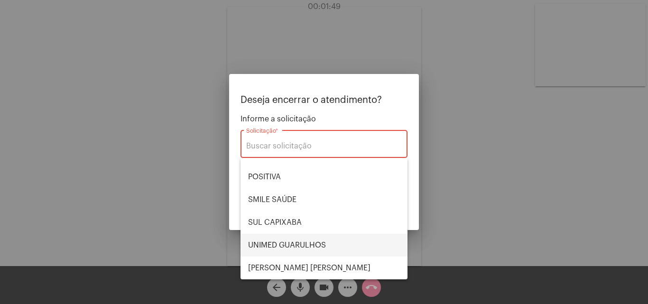
click at [314, 244] on span "UNIMED GUARULHOS" at bounding box center [324, 245] width 152 height 23
type input "UNIMED GUARULHOS"
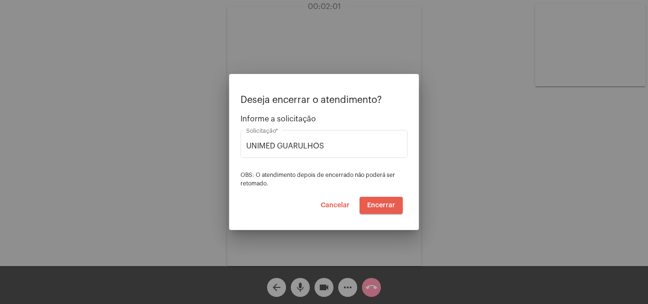
click at [384, 204] on span "Encerrar" at bounding box center [381, 205] width 28 height 7
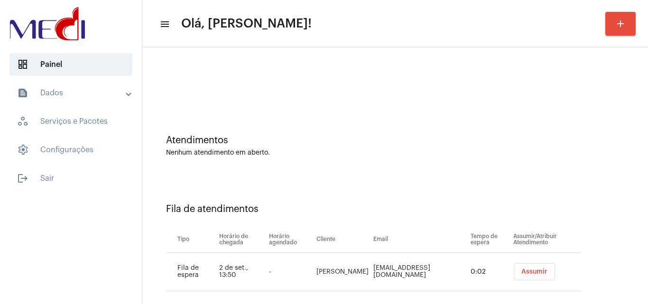
click at [533, 268] on button "Assumir" at bounding box center [533, 271] width 41 height 17
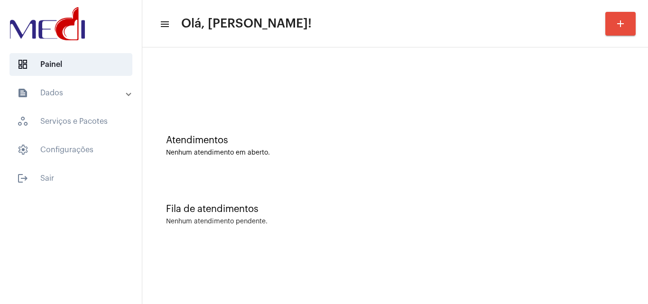
click at [463, 169] on div "Atendimentos Nenhum atendimento em aberto." at bounding box center [395, 141] width 496 height 69
click at [447, 153] on div "Nenhum atendimento em aberto." at bounding box center [395, 152] width 458 height 7
click at [540, 139] on div "Atendimentos" at bounding box center [395, 140] width 458 height 10
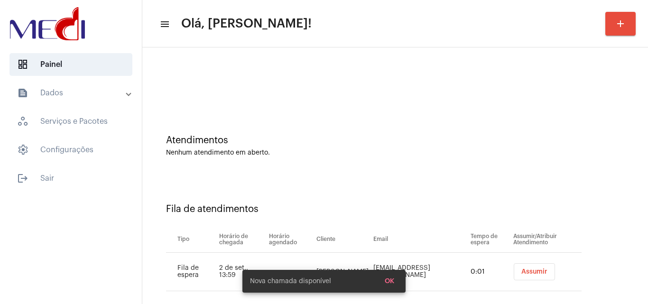
click at [444, 201] on div "Fila de atendimentos Tipo Horário de chegada Horário agendado Cliente Email Tem…" at bounding box center [395, 243] width 496 height 137
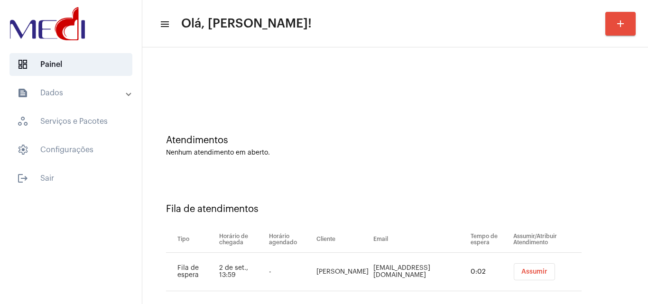
click at [521, 274] on span "Assumir" at bounding box center [534, 271] width 26 height 7
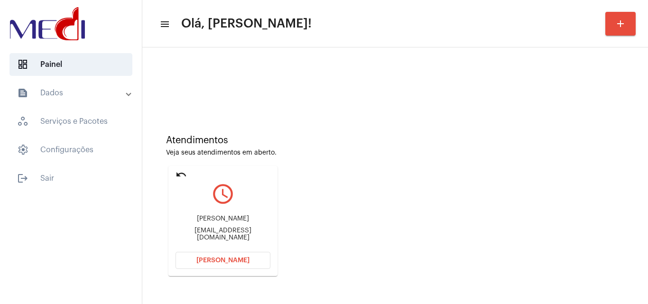
click at [230, 236] on div "[EMAIL_ADDRESS][DOMAIN_NAME]" at bounding box center [222, 234] width 95 height 14
copy mat-card-content "[EMAIL_ADDRESS][DOMAIN_NAME] [PERSON_NAME]"
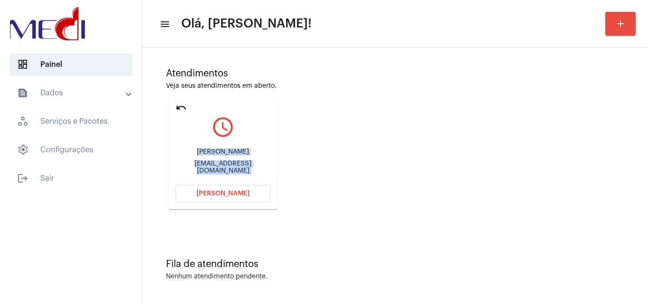
click at [410, 164] on div "Atendimentos Veja seus atendimentos em aberto. undo query_builder [PERSON_NAME]…" at bounding box center [395, 135] width 496 height 191
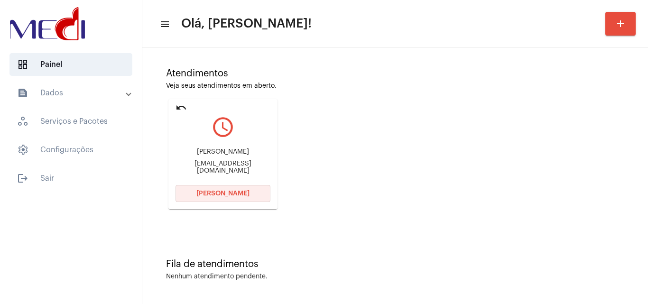
click at [247, 195] on button "[PERSON_NAME]" at bounding box center [222, 193] width 95 height 17
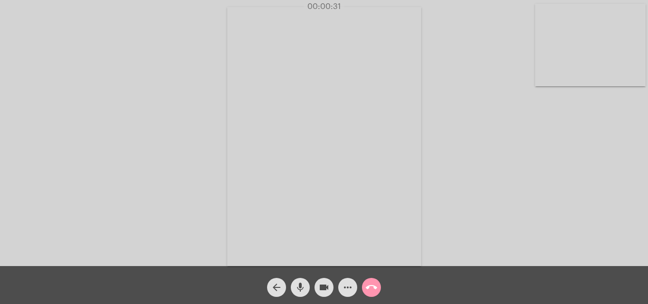
click at [374, 289] on mat-icon "call_end" at bounding box center [370, 287] width 11 height 11
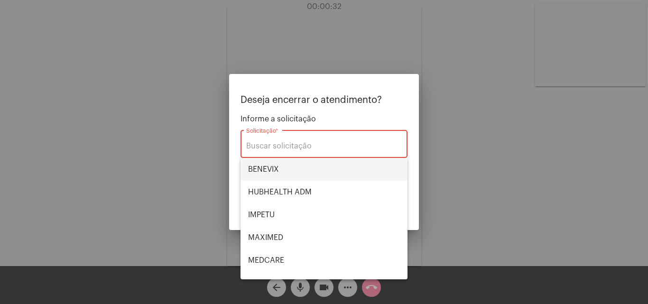
click at [279, 166] on span "BENEVIX" at bounding box center [324, 169] width 152 height 23
type input "BENEVIX"
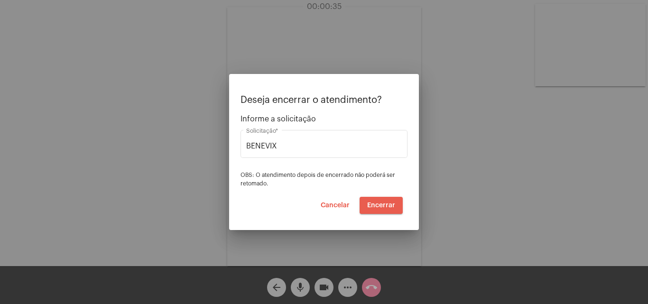
click at [383, 208] on span "Encerrar" at bounding box center [381, 205] width 28 height 7
